Goal: Manage account settings

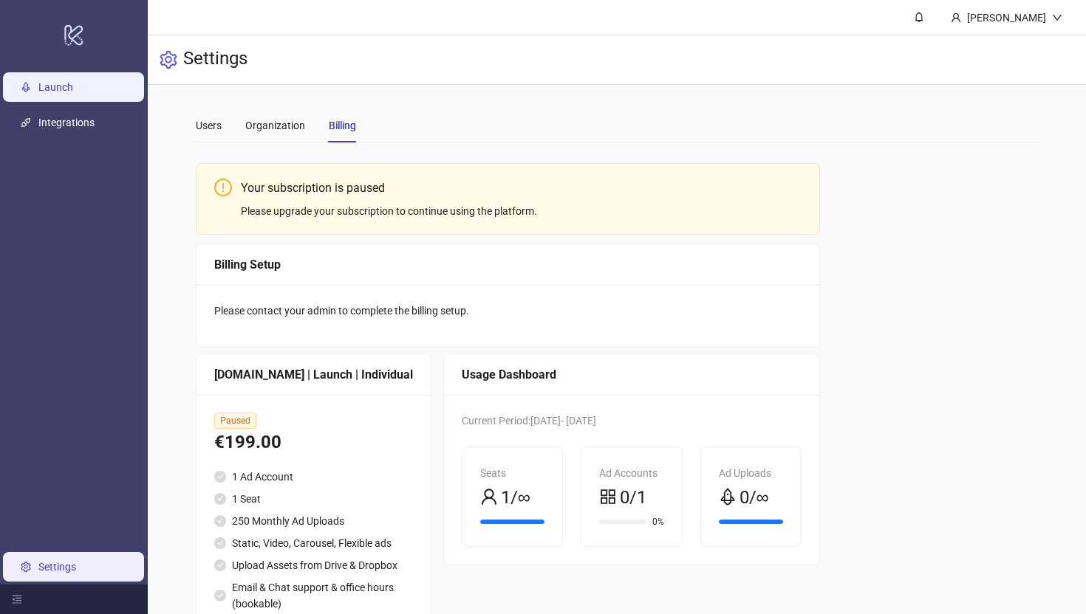
click at [42, 88] on link "Launch" at bounding box center [55, 87] width 35 height 12
click at [200, 137] on div "Users" at bounding box center [209, 126] width 26 height 34
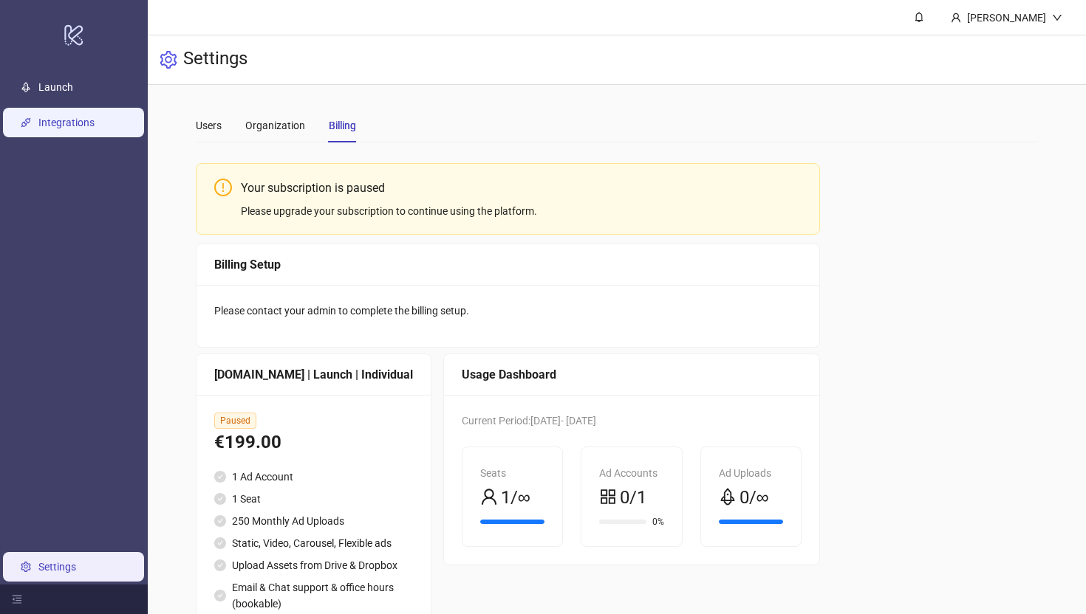
click at [49, 117] on link "Integrations" at bounding box center [66, 123] width 56 height 12
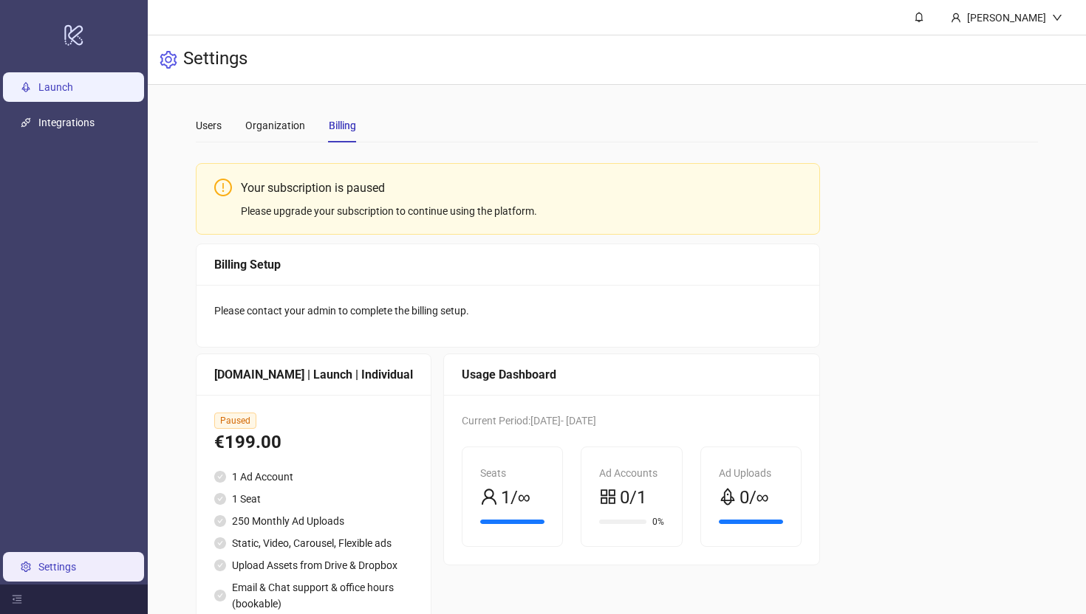
click at [57, 93] on link "Launch" at bounding box center [55, 87] width 35 height 12
click at [81, 42] on icon "logo/logo-mobile" at bounding box center [74, 34] width 21 height 35
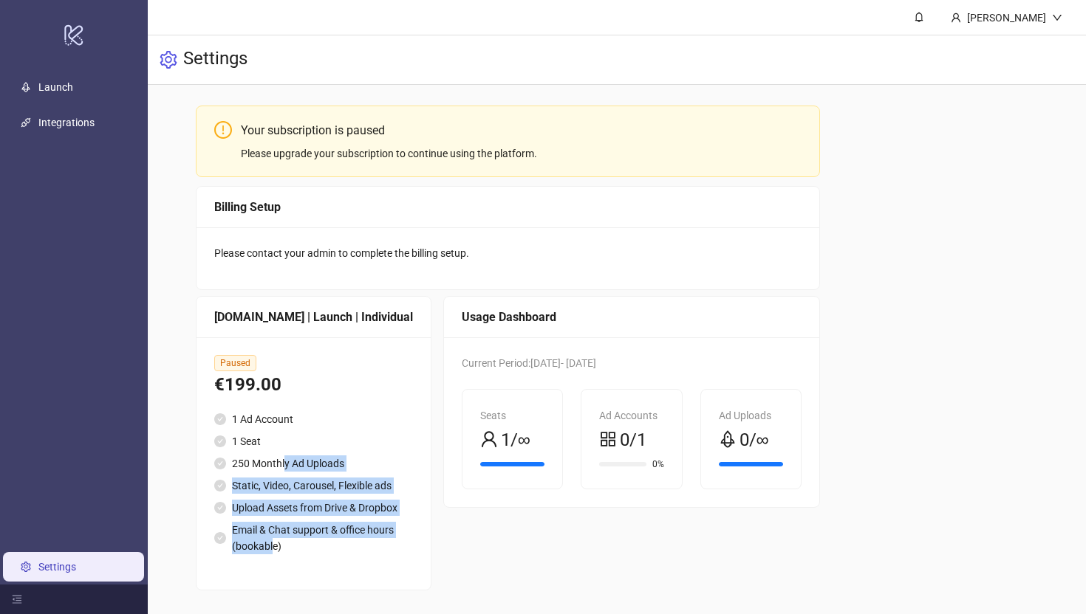
drag, startPoint x: 296, startPoint y: 517, endPoint x: 300, endPoint y: 542, distance: 25.4
click at [300, 542] on ul "1 Ad Account 1 Seat 250 Monthly Ad Uploads Static, Video, Carousel, Flexible ad…" at bounding box center [313, 482] width 199 height 143
click at [300, 542] on li "Email & Chat support & office hours (bookable)" at bounding box center [313, 538] width 199 height 32
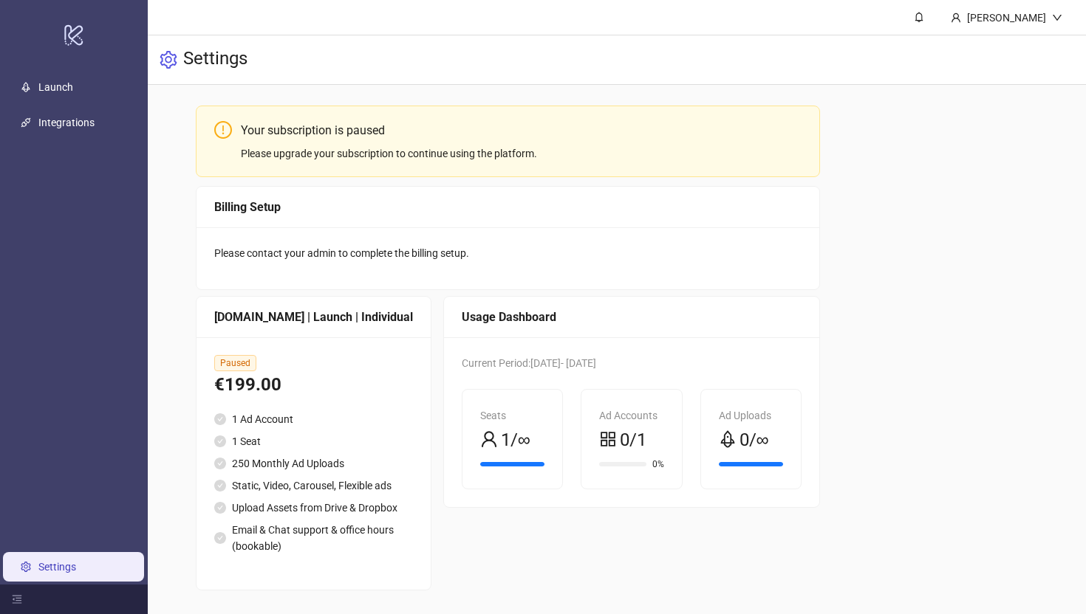
click at [53, 562] on link "Settings" at bounding box center [57, 567] width 38 height 12
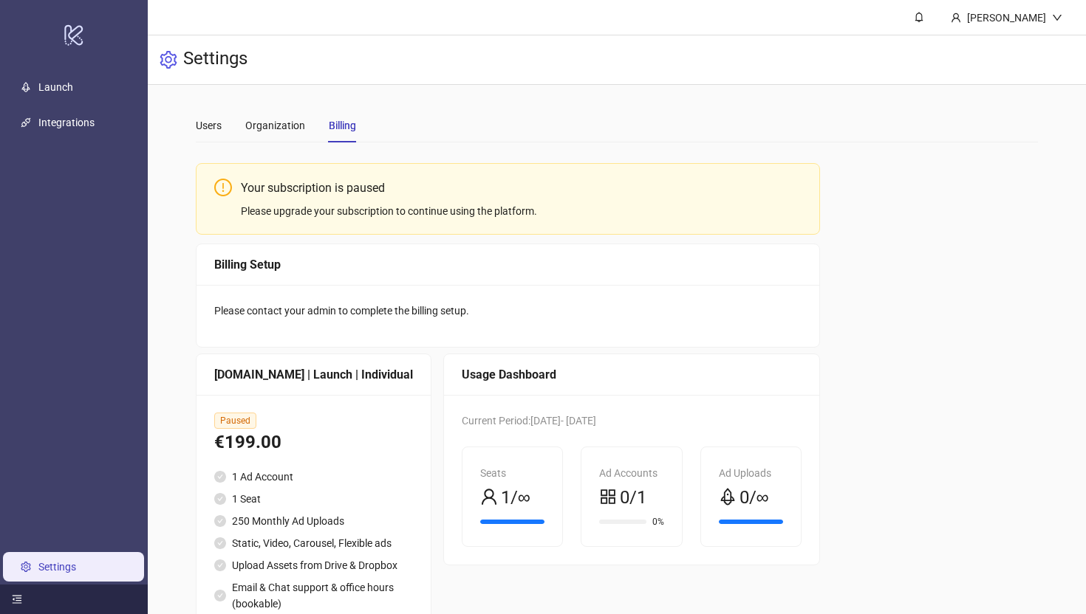
click at [7, 599] on div at bounding box center [74, 600] width 148 height 30
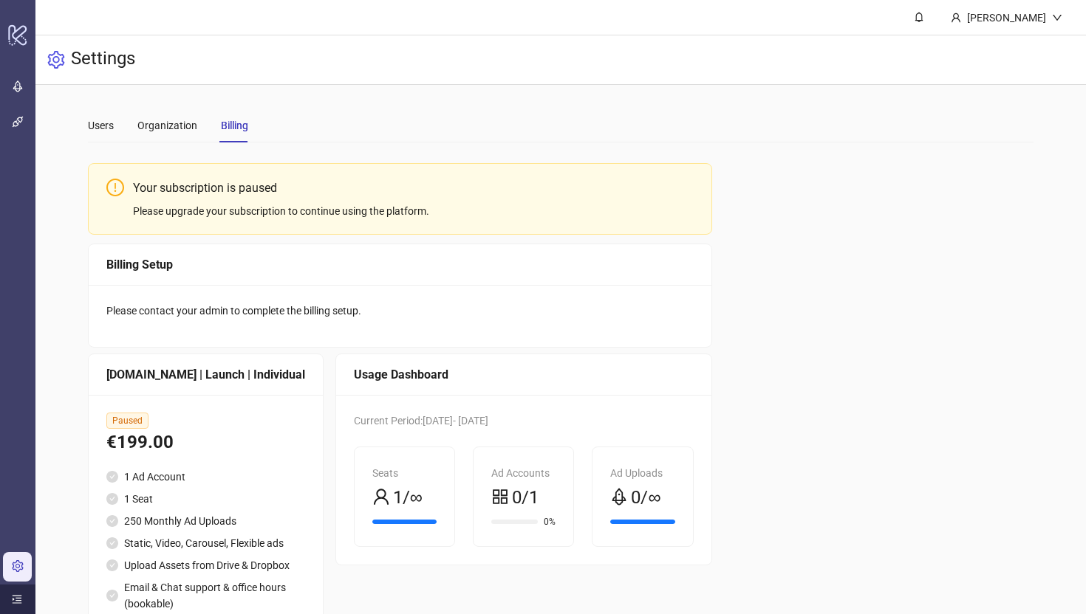
click at [14, 600] on icon "menu-unfold" at bounding box center [17, 600] width 10 height 10
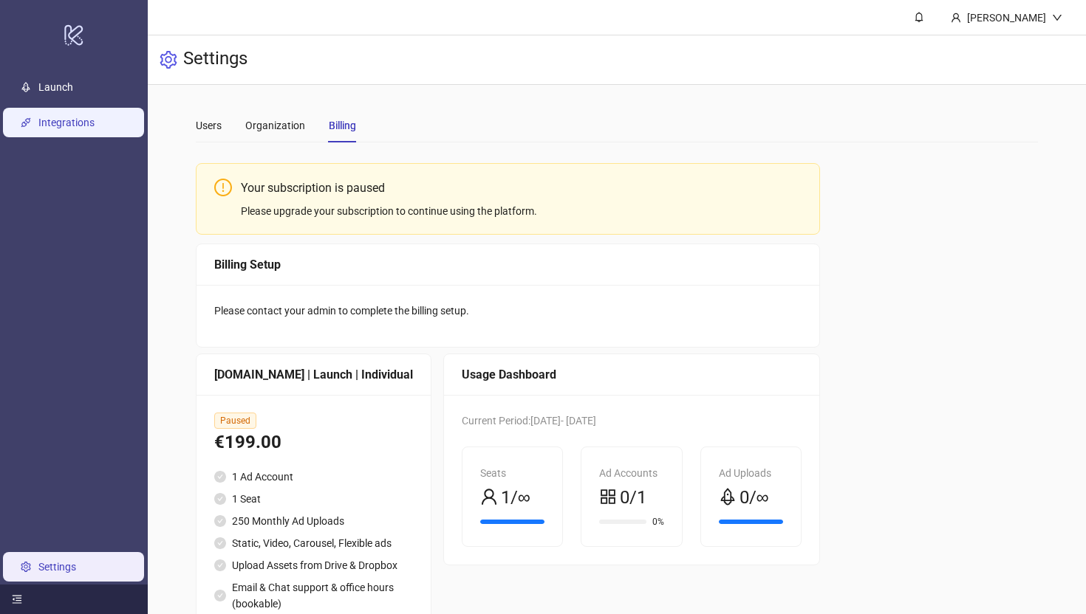
click at [95, 120] on link "Integrations" at bounding box center [66, 123] width 56 height 12
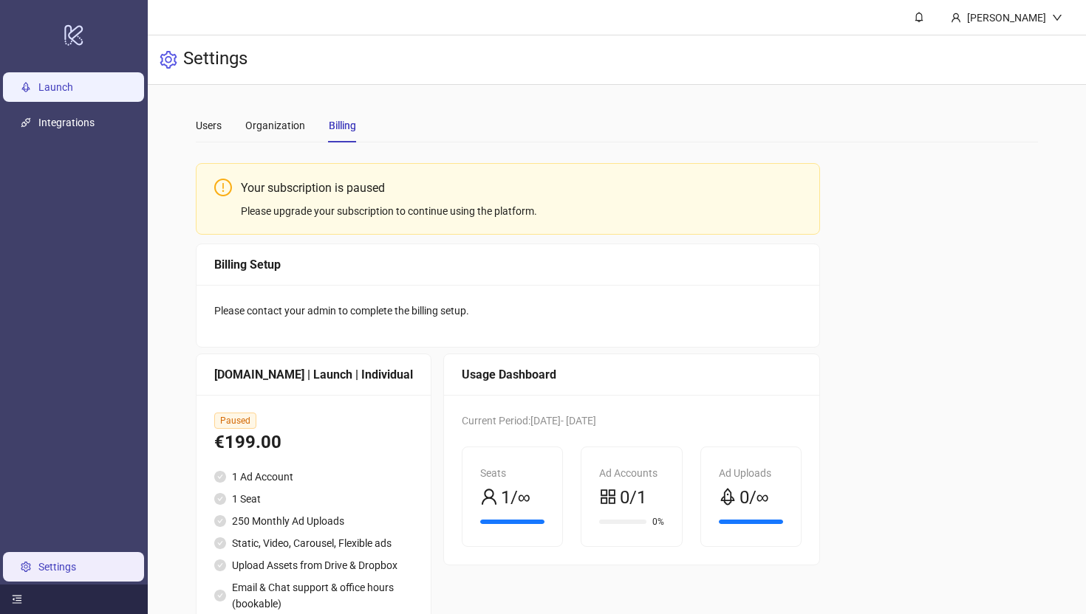
click at [73, 86] on link "Launch" at bounding box center [55, 87] width 35 height 12
click at [210, 107] on main "Users Organization Billing Your subscription is paused Please upgrade your subs…" at bounding box center [617, 378] width 866 height 587
click at [209, 121] on div "Users" at bounding box center [209, 125] width 26 height 16
click at [74, 37] on icon at bounding box center [73, 35] width 18 height 21
click at [1068, 36] on div "Settings" at bounding box center [617, 59] width 938 height 49
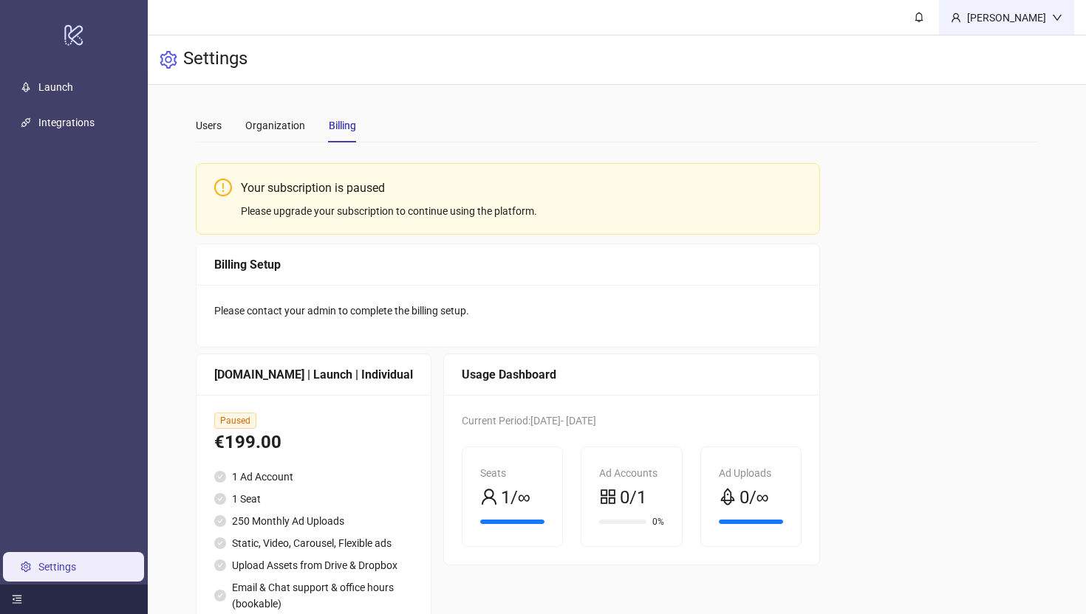
click at [1056, 10] on div "[PERSON_NAME]" at bounding box center [1006, 17] width 135 height 35
click at [999, 73] on div "Settings" at bounding box center [617, 59] width 938 height 49
click at [1013, 60] on div "Settings" at bounding box center [617, 59] width 938 height 49
click at [1019, 19] on div "[PERSON_NAME]" at bounding box center [1006, 18] width 91 height 16
click at [1010, 51] on span "Logout" at bounding box center [1026, 52] width 71 height 16
